Goal: Transaction & Acquisition: Obtain resource

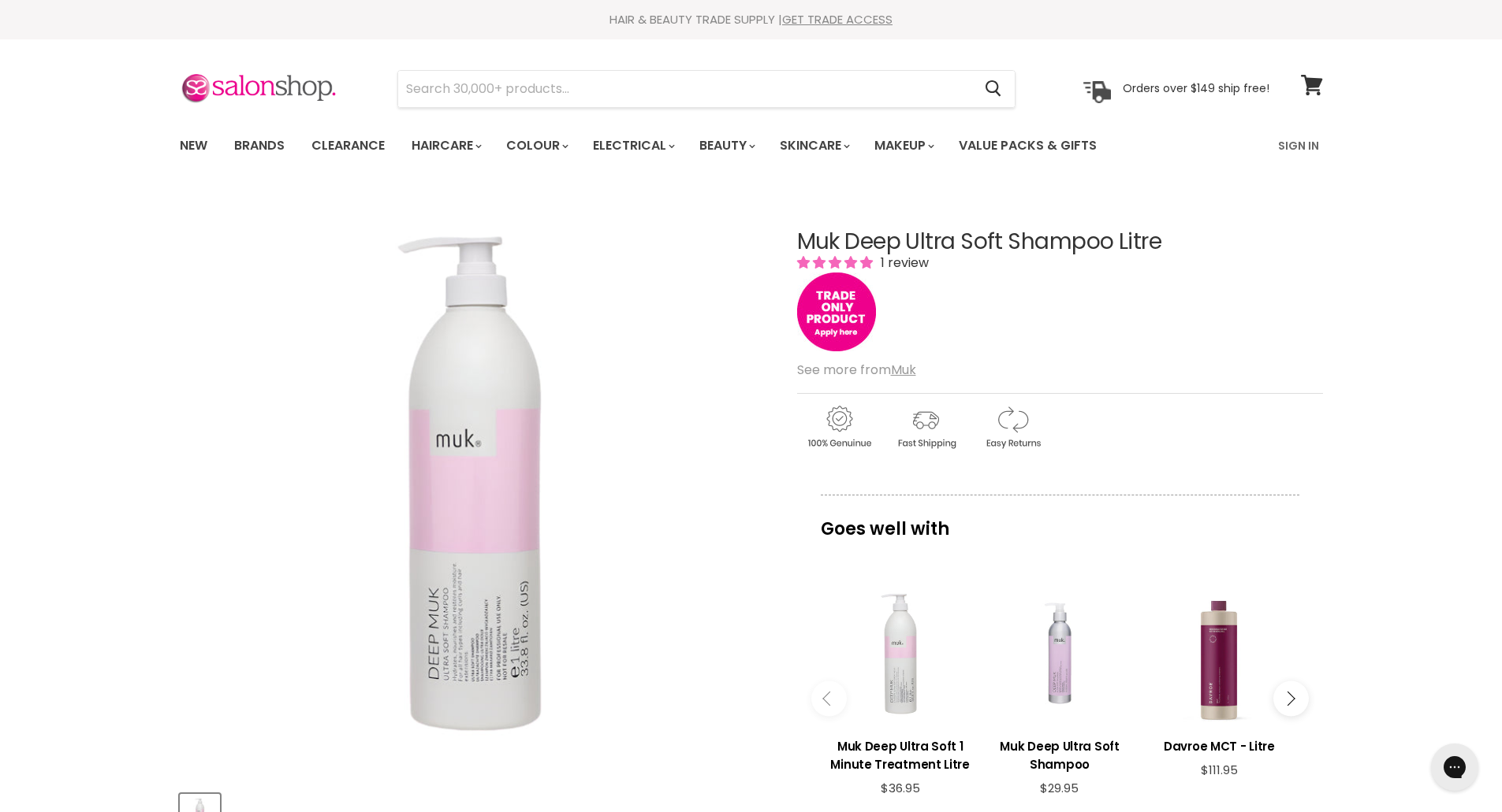
click at [1131, 236] on h1 "Muk Deep Ultra Soft Shampoo Litre" at bounding box center [1059, 242] width 525 height 25
copy h1 "Litre"
click at [871, 22] on link "GET TRADE ACCESS" at bounding box center [837, 19] width 110 height 17
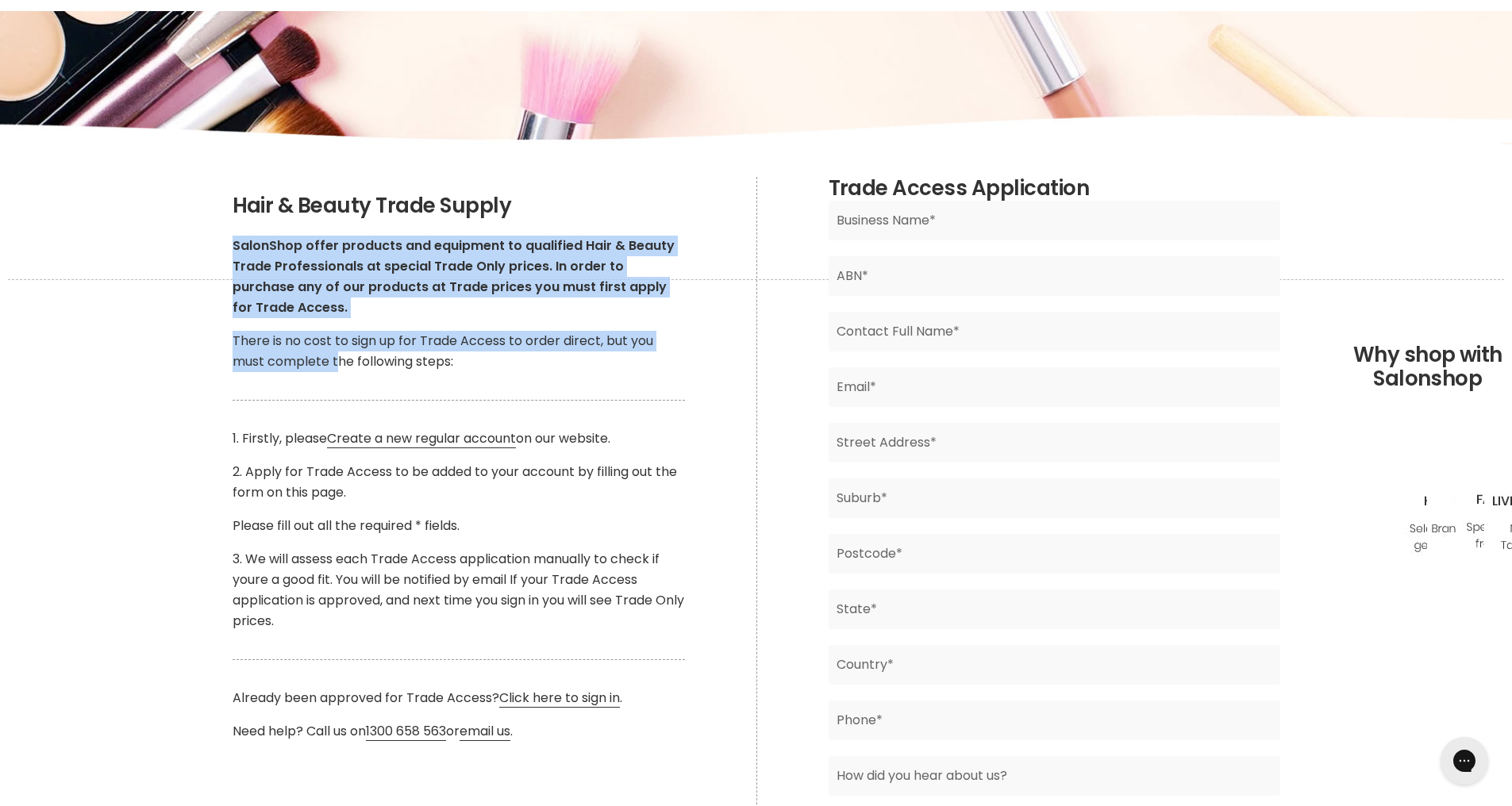
drag, startPoint x: 234, startPoint y: 246, endPoint x: 336, endPoint y: 353, distance: 147.8
click at [336, 353] on div "Hair & Beauty Trade Supply SalonShop offer products and equipment to qualified …" at bounding box center [458, 468] width 452 height 548
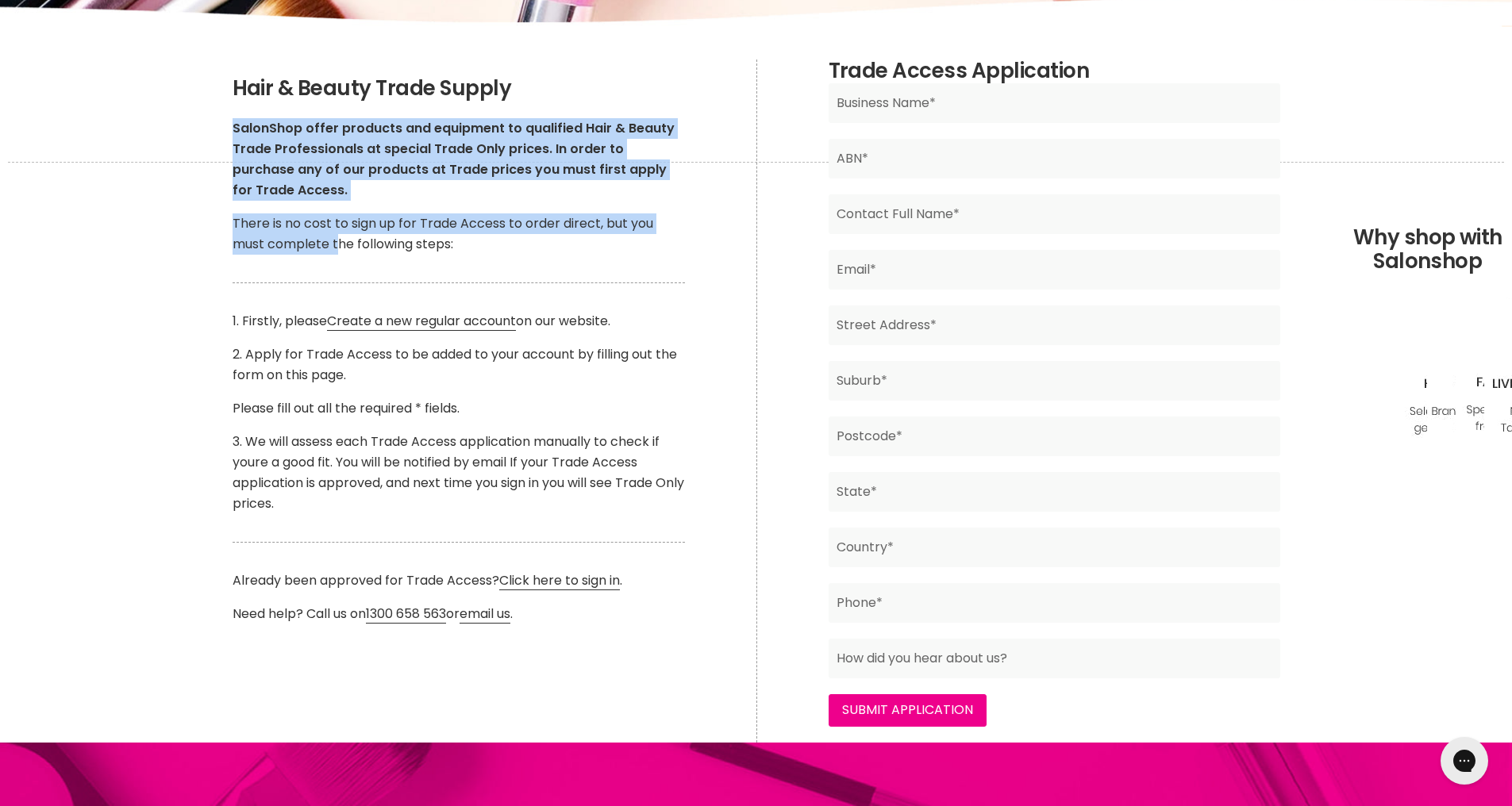
scroll to position [238, 0]
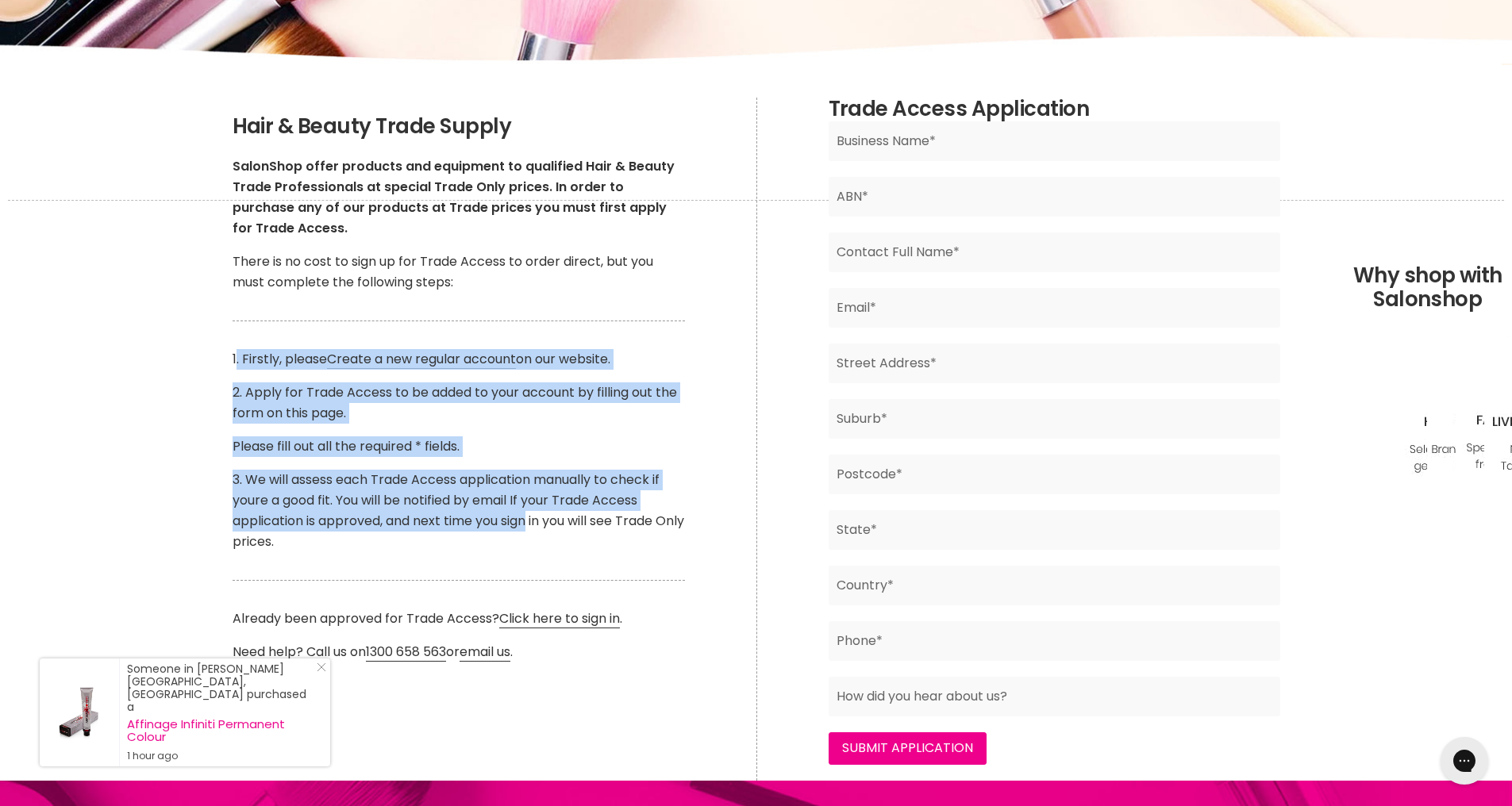
drag, startPoint x: 235, startPoint y: 357, endPoint x: 529, endPoint y: 514, distance: 333.3
click at [529, 514] on div "Hair & Beauty Trade Supply SalonShop offer products and equipment to qualified …" at bounding box center [458, 389] width 452 height 548
